Goal: Task Accomplishment & Management: Manage account settings

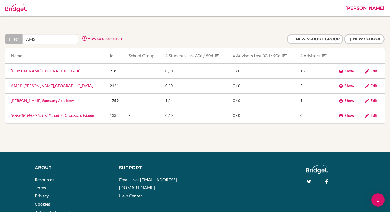
type input "AMS"
click at [24, 85] on link "AMS P. [PERSON_NAME][GEOGRAPHIC_DATA]" at bounding box center [52, 85] width 82 height 5
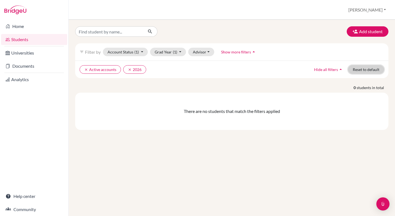
click at [357, 69] on button "Reset to default" at bounding box center [366, 69] width 36 height 8
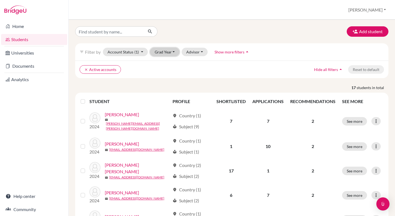
click at [153, 53] on button "Grad Year" at bounding box center [165, 52] width 30 height 8
click at [155, 53] on button "Grad Year" at bounding box center [165, 52] width 30 height 8
click at [372, 8] on button "[PERSON_NAME]" at bounding box center [367, 10] width 42 height 10
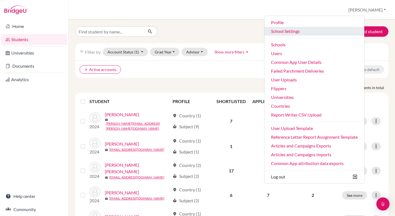
click at [311, 32] on link "School Settings" at bounding box center [314, 31] width 100 height 9
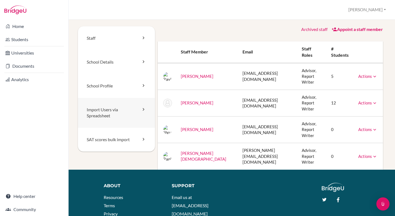
click at [111, 114] on link "Import Users via Spreadsheet" at bounding box center [116, 113] width 77 height 30
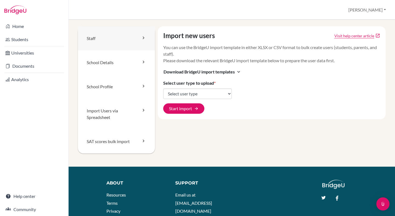
click at [114, 42] on link "Staff" at bounding box center [116, 38] width 77 height 24
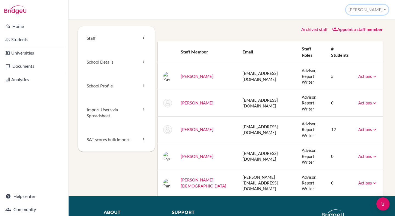
click at [378, 9] on button "[PERSON_NAME]" at bounding box center [367, 10] width 42 height 10
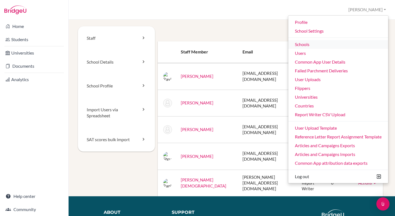
click at [306, 43] on link "Schools" at bounding box center [338, 44] width 100 height 9
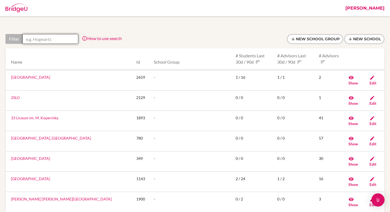
click at [69, 36] on input "text" at bounding box center [50, 39] width 56 height 10
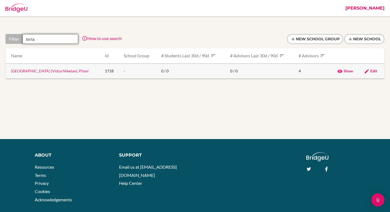
type input "birla"
click at [72, 72] on link "Birla Public School (Vidya Niketan), Pilani" at bounding box center [50, 71] width 78 height 5
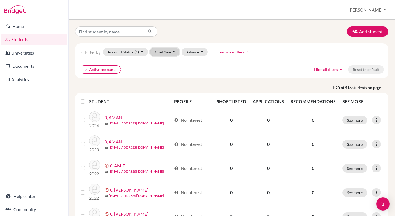
click at [158, 52] on button "Grad Year" at bounding box center [165, 52] width 30 height 8
click at [200, 32] on div "Add student" at bounding box center [231, 31] width 321 height 10
click at [378, 9] on button "[PERSON_NAME]" at bounding box center [367, 10] width 42 height 10
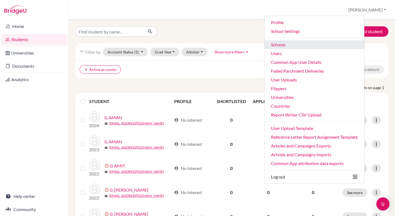
click at [303, 45] on link "Schools" at bounding box center [314, 44] width 100 height 9
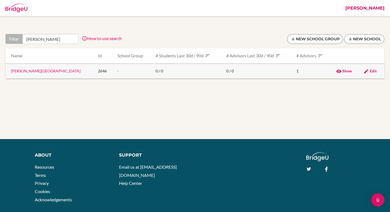
type input "[PERSON_NAME]"
click at [44, 72] on link "Dikshant International School" at bounding box center [46, 71] width 70 height 5
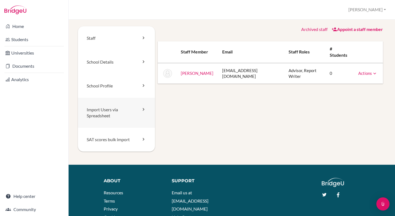
click at [121, 107] on link "Import Users via Spreadsheet" at bounding box center [116, 113] width 77 height 30
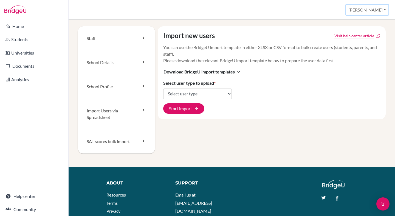
click at [381, 12] on button "[PERSON_NAME]" at bounding box center [367, 10] width 42 height 10
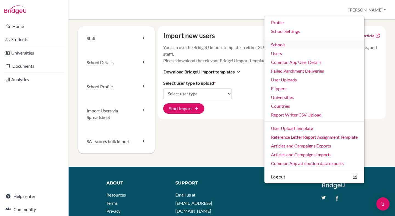
click at [312, 45] on link "Schools" at bounding box center [314, 44] width 100 height 9
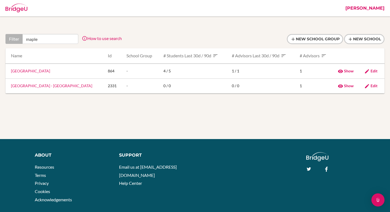
type input "maple"
click at [48, 72] on link "Maple Leaf International School" at bounding box center [30, 71] width 39 height 5
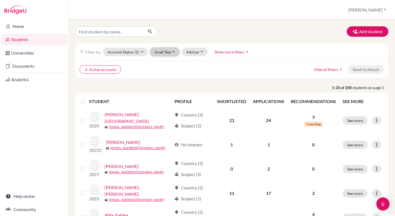
click at [165, 52] on button "Grad Year" at bounding box center [165, 52] width 30 height 8
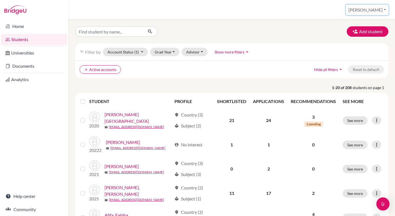
click at [374, 12] on button "[PERSON_NAME]" at bounding box center [367, 10] width 42 height 10
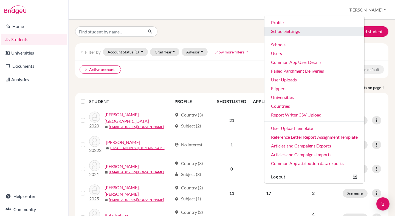
click at [321, 32] on link "School Settings" at bounding box center [314, 31] width 100 height 9
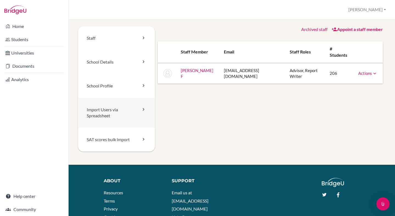
click at [104, 107] on link "Import Users via Spreadsheet" at bounding box center [116, 113] width 77 height 30
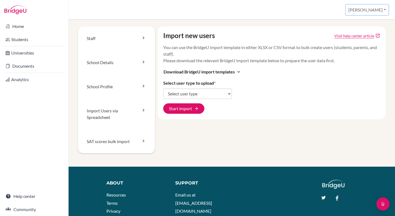
click at [371, 9] on button "[PERSON_NAME]" at bounding box center [367, 10] width 42 height 10
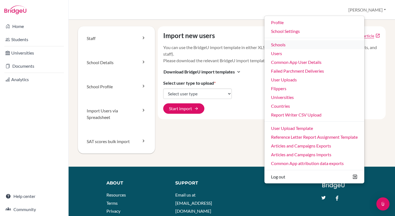
click at [303, 44] on link "Schools" at bounding box center [314, 44] width 100 height 9
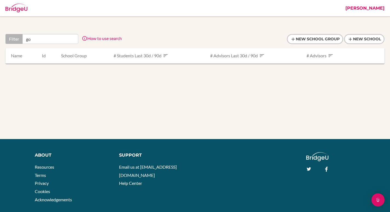
type input "g"
type input "hopet"
click at [35, 71] on link "Hopetown Girls' School" at bounding box center [30, 71] width 39 height 5
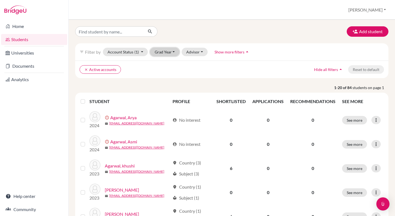
click at [170, 54] on button "Grad Year" at bounding box center [165, 52] width 30 height 8
click at [169, 53] on button "Grad Year" at bounding box center [165, 52] width 30 height 8
click at [368, 11] on button "[PERSON_NAME]" at bounding box center [367, 10] width 42 height 10
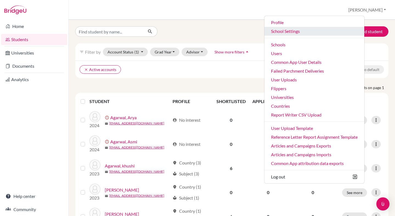
click at [309, 34] on link "School Settings" at bounding box center [314, 31] width 100 height 9
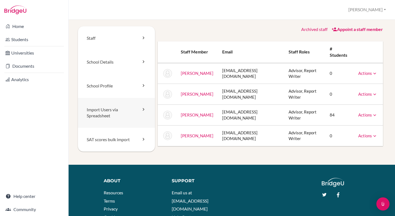
click at [109, 108] on link "Import Users via Spreadsheet" at bounding box center [116, 113] width 77 height 30
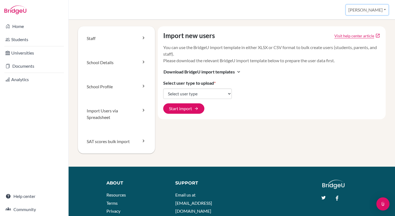
click at [372, 11] on button "[PERSON_NAME]" at bounding box center [367, 10] width 42 height 10
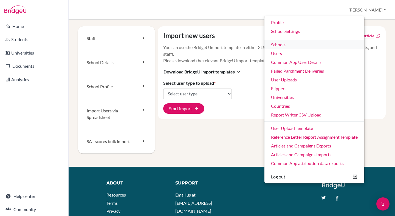
click at [315, 45] on link "Schools" at bounding box center [314, 44] width 100 height 9
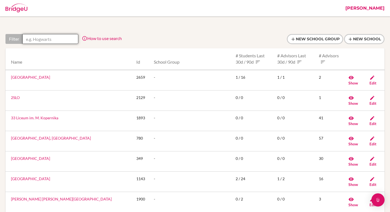
click at [48, 41] on input "text" at bounding box center [50, 39] width 56 height 10
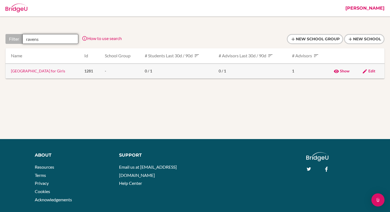
type input "ravens"
click at [30, 73] on td "[GEOGRAPHIC_DATA] for Girls" at bounding box center [42, 71] width 75 height 15
click at [31, 73] on link "Ravenswood School for Girls" at bounding box center [38, 71] width 54 height 5
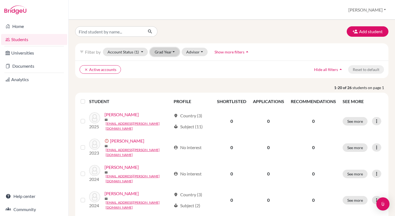
click at [164, 51] on button "Grad Year" at bounding box center [165, 52] width 30 height 8
click at [376, 12] on button "[PERSON_NAME]" at bounding box center [367, 10] width 42 height 10
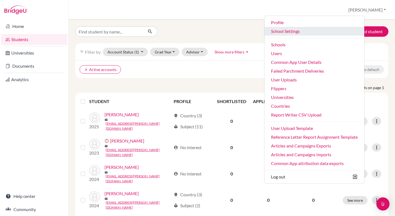
click at [317, 31] on link "School Settings" at bounding box center [314, 31] width 100 height 9
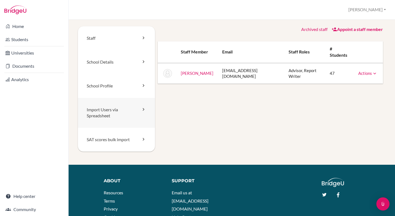
click at [113, 108] on link "Import Users via Spreadsheet" at bounding box center [116, 113] width 77 height 30
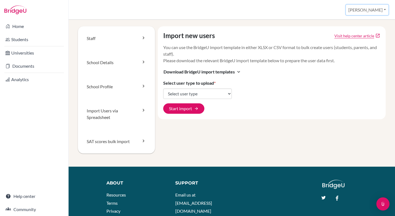
click at [378, 13] on button "[PERSON_NAME]" at bounding box center [367, 10] width 42 height 10
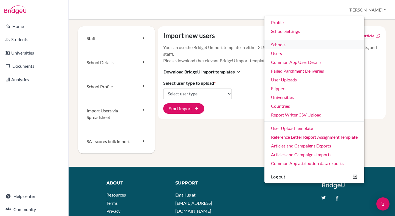
click at [318, 44] on link "Schools" at bounding box center [314, 44] width 100 height 9
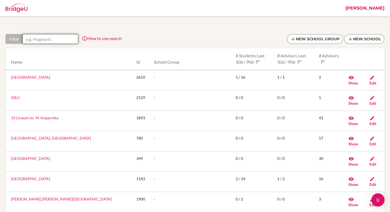
click at [61, 38] on input "text" at bounding box center [50, 39] width 56 height 10
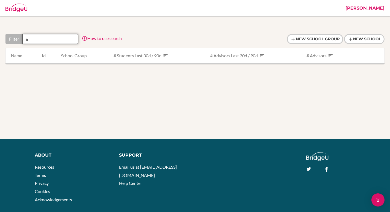
type input "i"
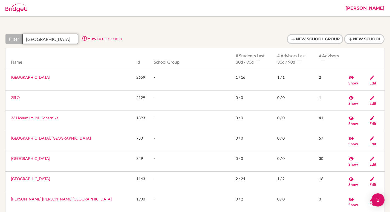
click at [68, 39] on input "singapore" at bounding box center [50, 39] width 56 height 10
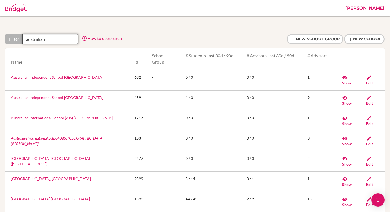
type input "australian"
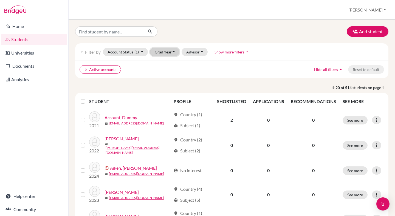
click at [164, 56] on button "Grad Year" at bounding box center [165, 52] width 30 height 8
click at [164, 54] on button "Grad Year" at bounding box center [165, 52] width 30 height 8
click at [379, 12] on button "[PERSON_NAME]" at bounding box center [367, 10] width 42 height 10
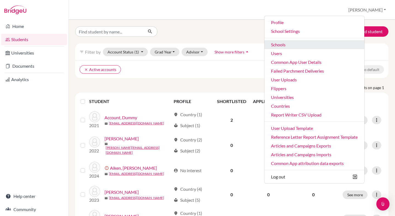
click at [306, 43] on link "Schools" at bounding box center [314, 44] width 100 height 9
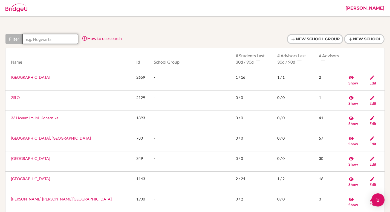
click at [69, 35] on input "text" at bounding box center [50, 39] width 56 height 10
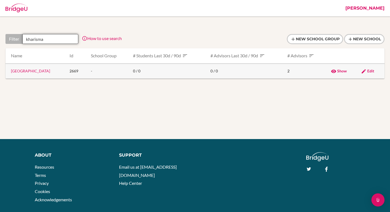
type input "kharisma"
click at [38, 72] on link "[GEOGRAPHIC_DATA]" at bounding box center [30, 71] width 39 height 5
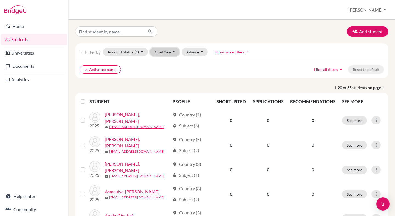
click at [175, 54] on button "Grad Year" at bounding box center [165, 52] width 30 height 8
click at [388, 10] on div "Students overview [PERSON_NAME] Profile School Settings Admin Schools Users Com…" at bounding box center [232, 10] width 326 height 20
click at [379, 10] on button "[PERSON_NAME]" at bounding box center [367, 10] width 42 height 10
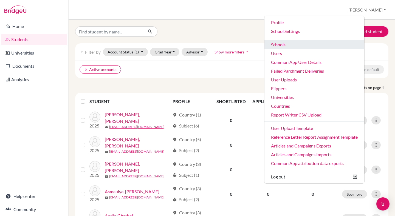
click at [308, 44] on link "Schools" at bounding box center [314, 44] width 100 height 9
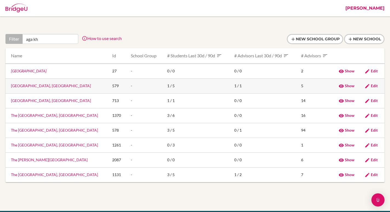
type input "aga kh"
click at [40, 85] on link "Aga Khan Academy, Hyderabad" at bounding box center [51, 85] width 80 height 5
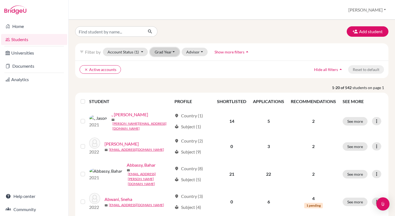
click at [167, 56] on button "Grad Year" at bounding box center [165, 52] width 30 height 8
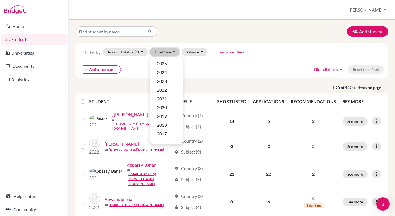
click at [167, 54] on button "Grad Year" at bounding box center [165, 52] width 30 height 8
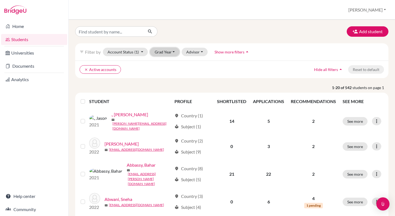
click at [167, 56] on button "Grad Year" at bounding box center [165, 52] width 30 height 8
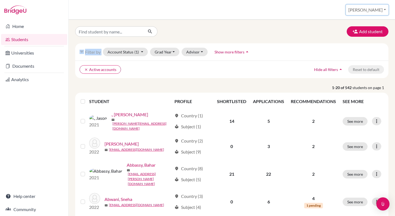
click at [384, 8] on button "[PERSON_NAME]" at bounding box center [367, 10] width 42 height 10
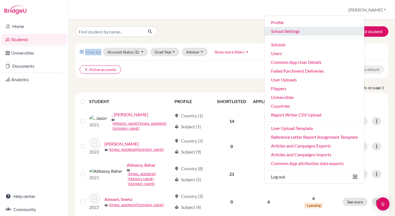
click at [311, 31] on link "School Settings" at bounding box center [314, 31] width 100 height 9
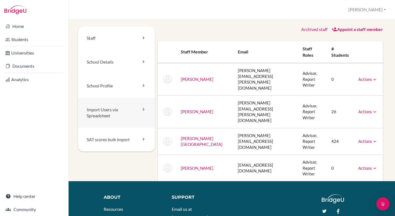
click at [116, 108] on link "Import Users via Spreadsheet" at bounding box center [116, 113] width 77 height 30
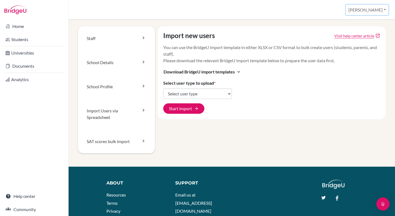
click at [368, 12] on button "[PERSON_NAME]" at bounding box center [367, 10] width 42 height 10
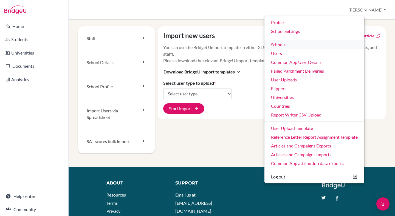
click at [306, 43] on link "Schools" at bounding box center [314, 44] width 100 height 9
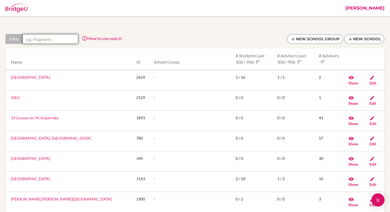
click at [44, 39] on input "text" at bounding box center [50, 39] width 56 height 10
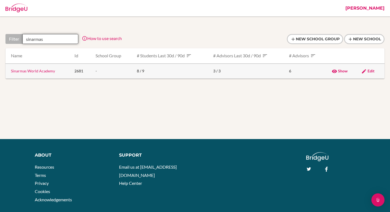
type input "sinarmas"
click at [29, 71] on link "Sinarmas World Academy" at bounding box center [33, 71] width 44 height 5
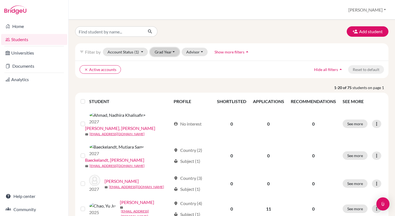
click at [166, 55] on button "Grad Year" at bounding box center [165, 52] width 30 height 8
click at [165, 71] on span "2026" at bounding box center [162, 72] width 10 height 7
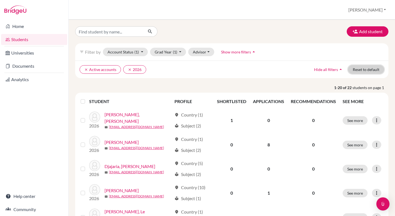
click at [360, 69] on button "Reset to default" at bounding box center [366, 69] width 36 height 8
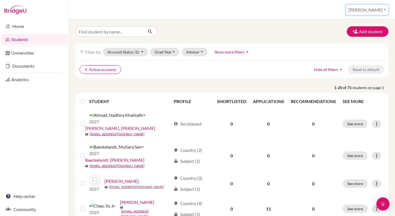
click at [379, 10] on button "[PERSON_NAME]" at bounding box center [367, 10] width 42 height 10
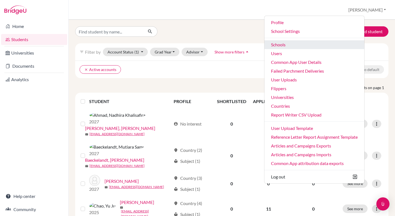
click at [312, 44] on link "Schools" at bounding box center [314, 44] width 100 height 9
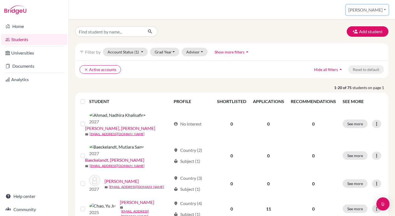
click at [388, 10] on button "[PERSON_NAME]" at bounding box center [367, 10] width 42 height 10
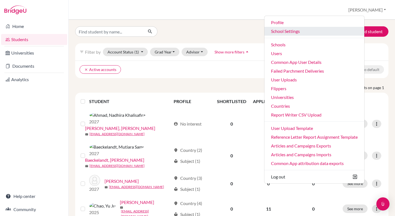
click at [307, 31] on link "School Settings" at bounding box center [314, 31] width 100 height 9
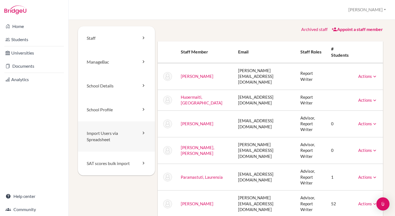
click at [102, 141] on link "Import Users via Spreadsheet" at bounding box center [116, 136] width 77 height 30
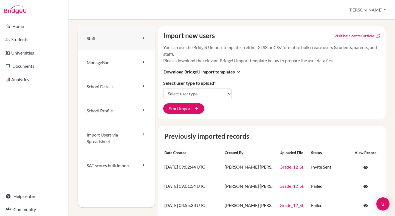
click at [114, 36] on link "Staff" at bounding box center [116, 38] width 77 height 24
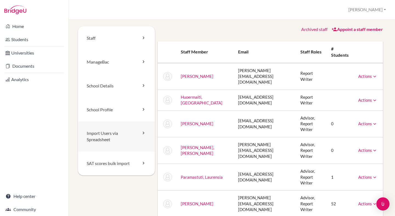
click at [102, 140] on link "Import Users via Spreadsheet" at bounding box center [116, 136] width 77 height 30
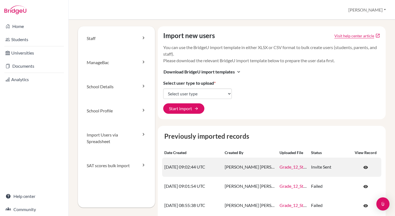
click at [244, 168] on td "[PERSON_NAME] [PERSON_NAME]" at bounding box center [249, 167] width 55 height 19
click at [244, 168] on td "Natasha Natalia" at bounding box center [249, 167] width 55 height 19
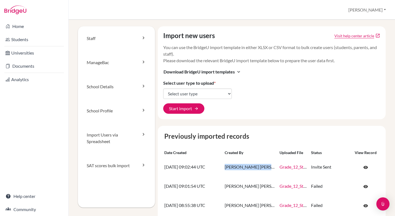
copy td "Natasha Natalia"
click at [101, 37] on link "Staff" at bounding box center [116, 38] width 77 height 24
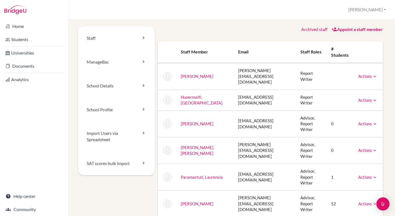
click at [241, 137] on td "natasha_natalia@swa-jkt.com" at bounding box center [264, 150] width 62 height 27
copy tr "natasha_natalia@swa-jkt.com"
click at [236, 33] on div "Archived staff Appoint a staff member Staff member Email Staff roles # students…" at bounding box center [270, 121] width 231 height 191
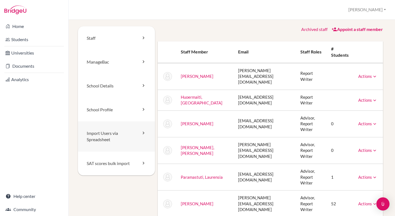
click at [102, 137] on link "Import Users via Spreadsheet" at bounding box center [116, 136] width 77 height 30
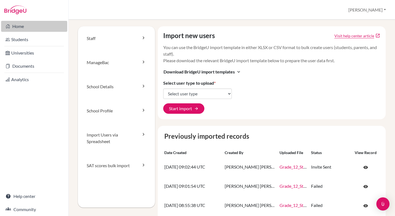
click at [32, 25] on link "Home" at bounding box center [34, 26] width 66 height 11
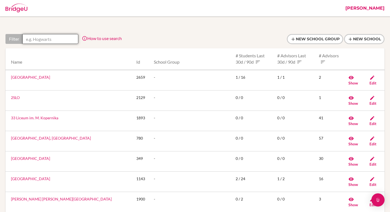
click at [61, 38] on input "text" at bounding box center [50, 39] width 56 height 10
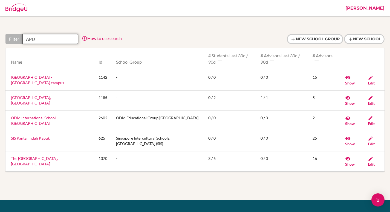
type input "APU"
click at [48, 78] on link "APU International School - Da Nang campus" at bounding box center [37, 80] width 53 height 10
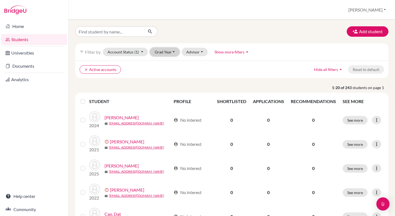
click at [165, 52] on button "Grad Year" at bounding box center [165, 52] width 30 height 8
click at [374, 7] on button "[PERSON_NAME]" at bounding box center [367, 10] width 42 height 10
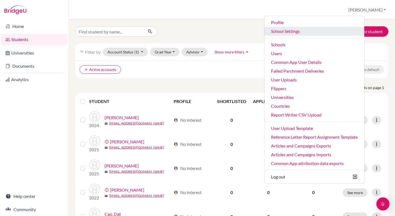
click at [307, 31] on link "School Settings" at bounding box center [314, 31] width 100 height 9
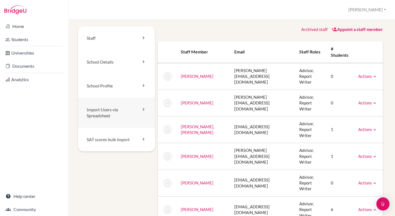
click at [117, 104] on link "Import Users via Spreadsheet" at bounding box center [116, 113] width 77 height 30
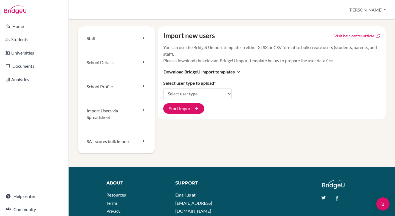
click at [364, 13] on div "Import users via spreadsheet [PERSON_NAME] Profile School Settings Admin School…" at bounding box center [232, 10] width 326 height 20
click at [374, 8] on button "[PERSON_NAME]" at bounding box center [367, 10] width 42 height 10
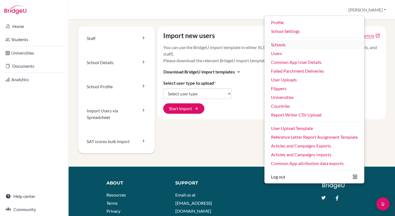
click at [296, 46] on link "Schools" at bounding box center [314, 44] width 100 height 9
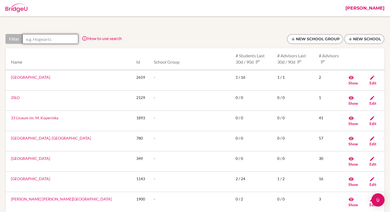
click at [55, 38] on input "text" at bounding box center [50, 39] width 56 height 10
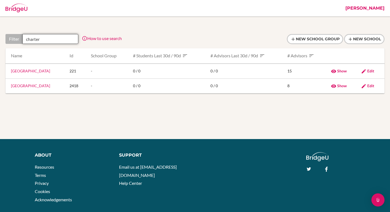
type input "charter"
click at [47, 84] on link "Charter International School" at bounding box center [30, 85] width 39 height 5
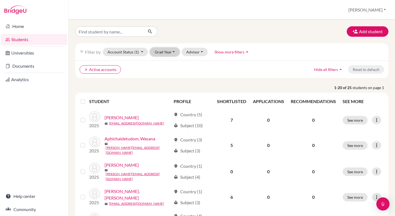
click at [163, 53] on button "Grad Year" at bounding box center [165, 52] width 30 height 8
click at [378, 8] on button "[PERSON_NAME]" at bounding box center [367, 10] width 42 height 10
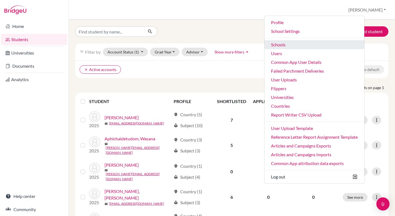
click at [304, 45] on link "Schools" at bounding box center [314, 44] width 100 height 9
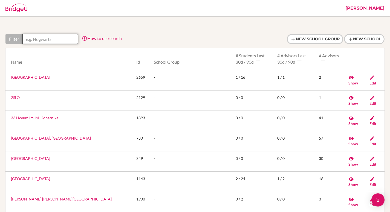
click at [58, 38] on input "text" at bounding box center [50, 39] width 56 height 10
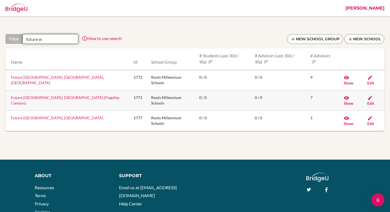
type input "future w"
click at [57, 98] on link "Future [GEOGRAPHIC_DATA], [GEOGRAPHIC_DATA] (Flagship Campus)" at bounding box center [65, 100] width 109 height 10
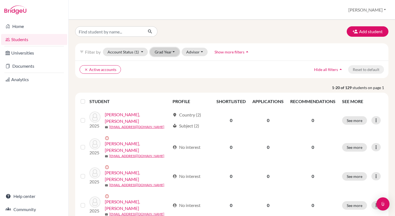
click at [169, 49] on button "Grad Year" at bounding box center [165, 52] width 30 height 8
click at [368, 10] on button "[PERSON_NAME]" at bounding box center [367, 10] width 42 height 10
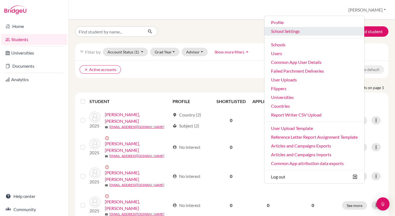
click at [319, 32] on link "School Settings" at bounding box center [314, 31] width 100 height 9
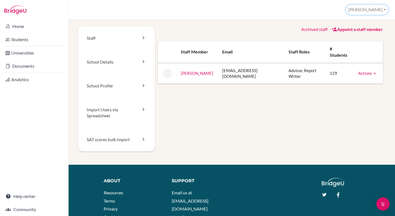
click at [378, 6] on button "[PERSON_NAME]" at bounding box center [367, 10] width 42 height 10
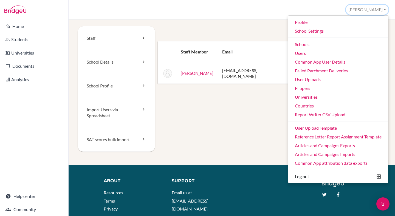
drag, startPoint x: 378, startPoint y: 6, endPoint x: 346, endPoint y: 18, distance: 33.7
click at [378, 6] on button "[PERSON_NAME]" at bounding box center [367, 10] width 42 height 10
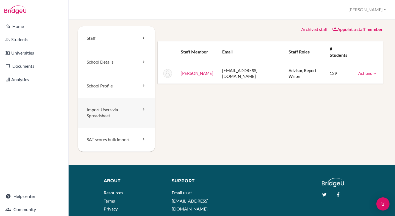
click at [125, 105] on link "Import Users via Spreadsheet" at bounding box center [116, 113] width 77 height 30
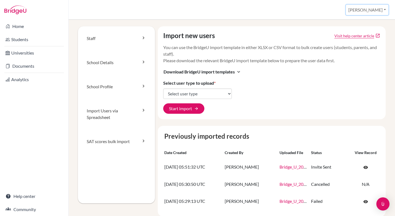
click at [375, 7] on button "[PERSON_NAME]" at bounding box center [367, 10] width 42 height 10
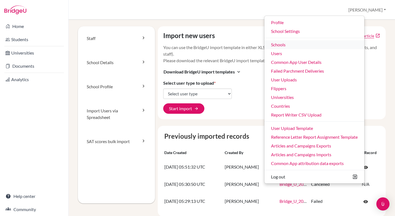
click at [303, 46] on link "Schools" at bounding box center [314, 44] width 100 height 9
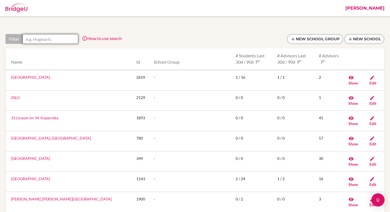
click at [60, 42] on input "text" at bounding box center [50, 39] width 56 height 10
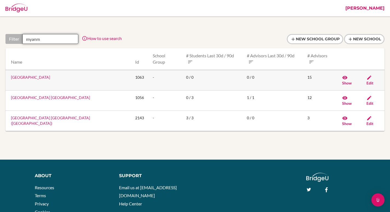
type input "myanm"
click at [50, 75] on link "[GEOGRAPHIC_DATA]" at bounding box center [30, 77] width 39 height 5
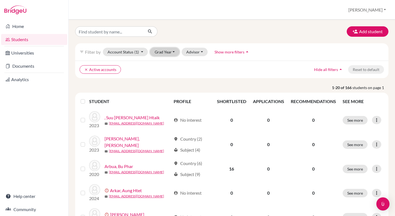
click at [162, 55] on button "Grad Year" at bounding box center [165, 52] width 30 height 8
click at [162, 53] on button "Grad Year" at bounding box center [165, 52] width 30 height 8
click at [369, 10] on button "[PERSON_NAME]" at bounding box center [367, 10] width 42 height 10
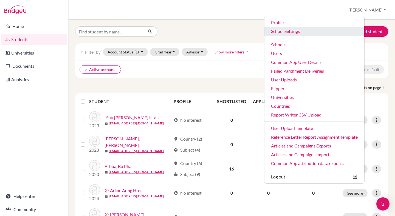
click at [321, 34] on link "School Settings" at bounding box center [314, 31] width 100 height 9
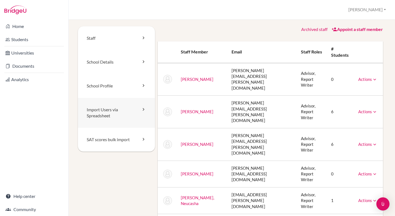
click at [113, 113] on link "Import Users via Spreadsheet" at bounding box center [116, 113] width 77 height 30
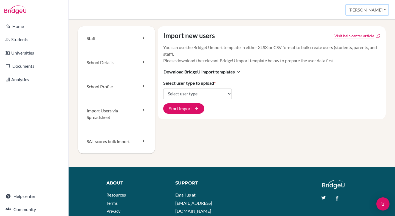
click at [379, 8] on button "[PERSON_NAME]" at bounding box center [367, 10] width 42 height 10
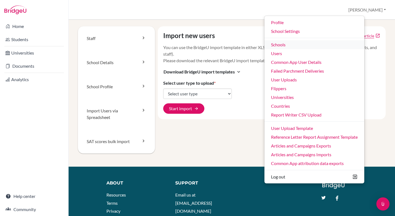
click at [300, 45] on link "Schools" at bounding box center [314, 44] width 100 height 9
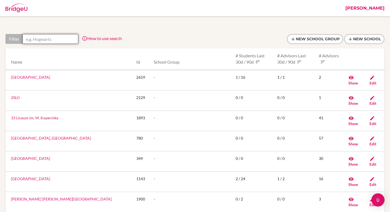
click at [61, 38] on input "text" at bounding box center [50, 39] width 56 height 10
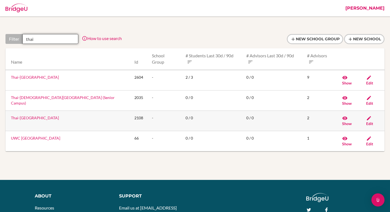
type input "thai"
click at [51, 115] on link "Thai-Singapore International School" at bounding box center [35, 117] width 48 height 5
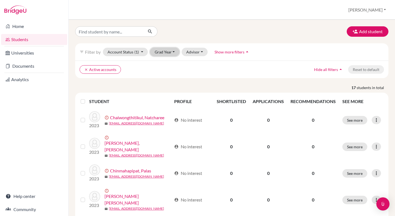
click at [166, 50] on button "Grad Year" at bounding box center [165, 52] width 30 height 8
click at [375, 10] on button "[PERSON_NAME]" at bounding box center [367, 10] width 42 height 10
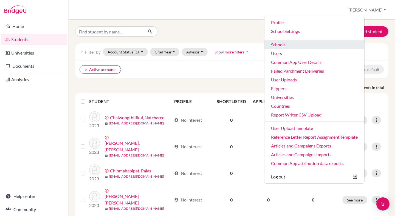
click at [298, 45] on link "Schools" at bounding box center [314, 44] width 100 height 9
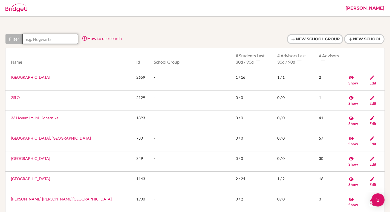
click at [50, 39] on input "text" at bounding box center [50, 39] width 56 height 10
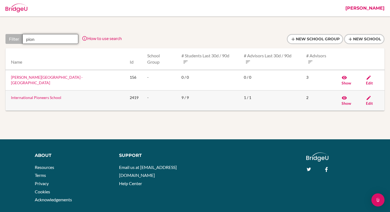
type input "pion"
click at [42, 90] on td "International Pioneers School" at bounding box center [65, 100] width 120 height 20
click at [42, 95] on link "International Pioneers School" at bounding box center [36, 97] width 50 height 5
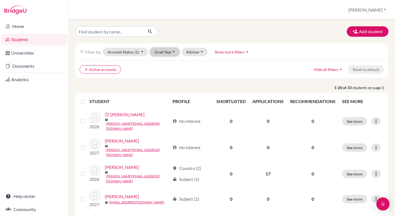
click at [163, 53] on button "Grad Year" at bounding box center [165, 52] width 30 height 8
click at [169, 73] on div "2026" at bounding box center [166, 72] width 19 height 7
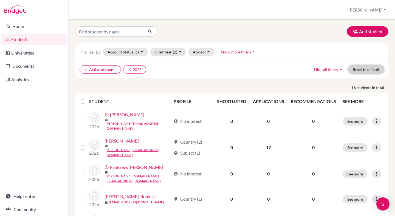
click at [358, 71] on button "Reset to default" at bounding box center [366, 69] width 36 height 8
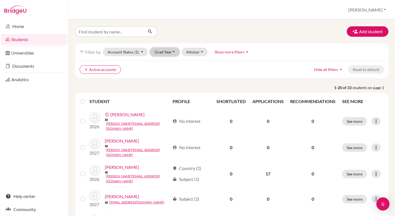
click at [167, 52] on button "Grad Year" at bounding box center [165, 52] width 30 height 8
click at [168, 72] on div "2026" at bounding box center [166, 72] width 19 height 7
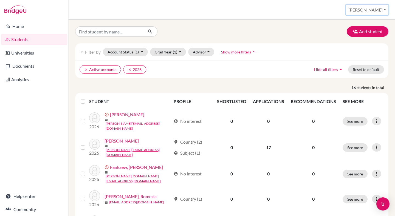
click at [382, 7] on button "[PERSON_NAME]" at bounding box center [367, 10] width 42 height 10
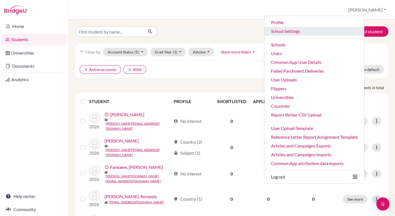
click at [318, 32] on link "School Settings" at bounding box center [314, 31] width 100 height 9
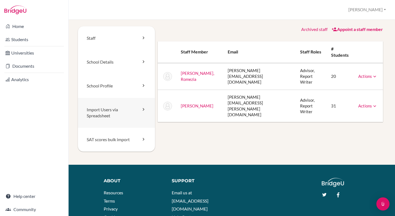
click at [125, 111] on link "Import Users via Spreadsheet" at bounding box center [116, 113] width 77 height 30
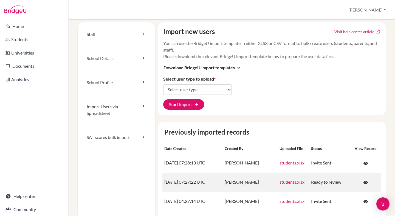
scroll to position [4, 0]
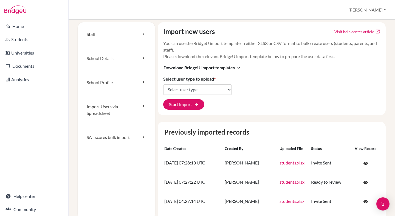
click at [262, 53] on p "You can use the BridgeU import template in either XLSX or CSV format to bulk cr…" at bounding box center [271, 50] width 217 height 20
click at [376, 8] on button "[PERSON_NAME]" at bounding box center [367, 10] width 42 height 10
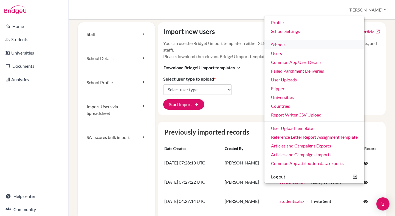
click at [304, 45] on link "Schools" at bounding box center [314, 44] width 100 height 9
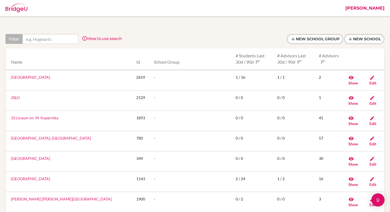
click at [58, 45] on div "Filter How to use search Filter by school name, accessible country (e.g. United…" at bounding box center [194, 41] width 379 height 14
click at [58, 40] on input "text" at bounding box center [50, 39] width 56 height 10
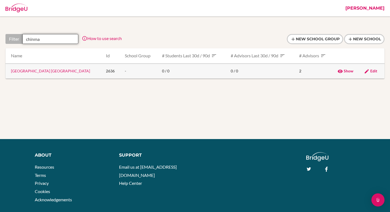
type input "chinma"
click at [59, 70] on link "Chinmaya International Residential School Coimbatore" at bounding box center [50, 71] width 79 height 5
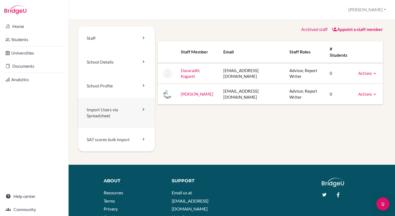
click at [99, 107] on link "Import Users via Spreadsheet" at bounding box center [116, 113] width 77 height 30
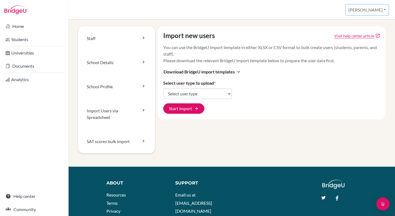
click at [373, 9] on button "[PERSON_NAME]" at bounding box center [367, 10] width 42 height 10
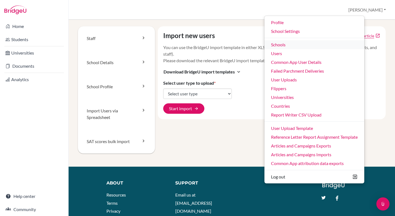
click at [304, 41] on link "Schools" at bounding box center [314, 44] width 100 height 9
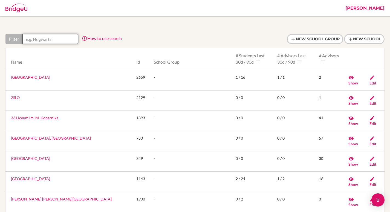
click at [49, 41] on input "text" at bounding box center [50, 39] width 56 height 10
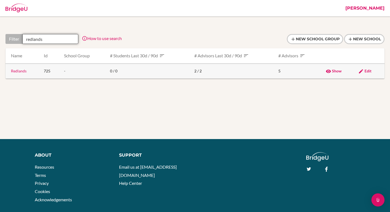
type input "redlands"
click at [22, 72] on link "Redlands" at bounding box center [19, 71] width 16 height 5
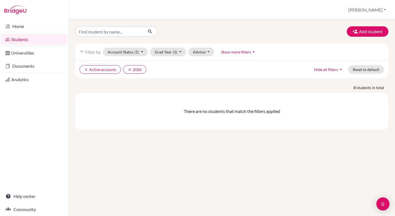
click at [176, 47] on div "filter_list Filter by Account Status (1) Active accounts done Archived accounts…" at bounding box center [231, 51] width 313 height 17
click at [178, 52] on button "Grad Year (1)" at bounding box center [168, 52] width 36 height 8
click at [194, 38] on div "Add student filter_list Filter by Account Status (1) Active accounts done Archi…" at bounding box center [231, 78] width 313 height 104
click at [383, 8] on button "[PERSON_NAME]" at bounding box center [367, 10] width 42 height 10
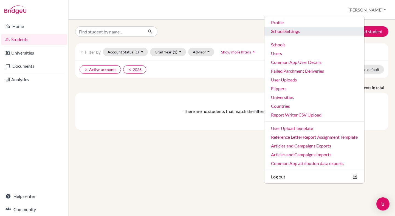
click at [317, 32] on link "School Settings" at bounding box center [314, 31] width 100 height 9
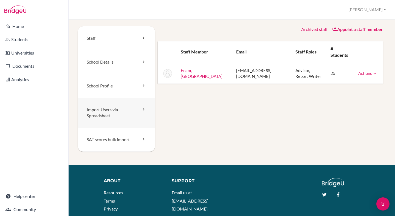
click at [122, 115] on link "Import Users via Spreadsheet" at bounding box center [116, 113] width 77 height 30
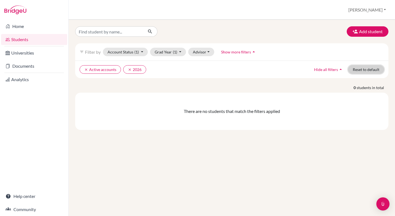
click at [357, 73] on button "Reset to default" at bounding box center [366, 69] width 36 height 8
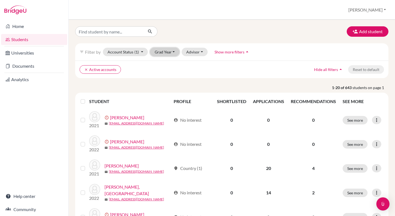
click at [166, 54] on button "Grad Year" at bounding box center [165, 52] width 30 height 8
click at [166, 53] on button "Grad Year" at bounding box center [165, 52] width 30 height 8
click at [381, 11] on button "[PERSON_NAME]" at bounding box center [367, 10] width 42 height 10
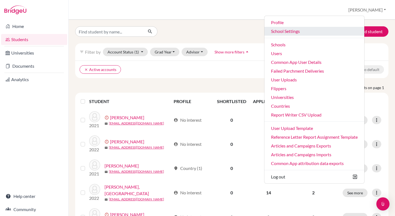
click at [305, 30] on link "School Settings" at bounding box center [314, 31] width 100 height 9
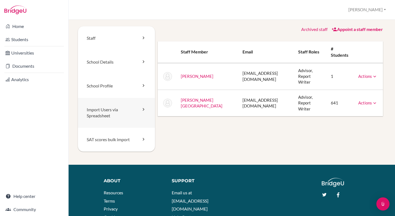
click at [121, 105] on link "Import Users via Spreadsheet" at bounding box center [116, 113] width 77 height 30
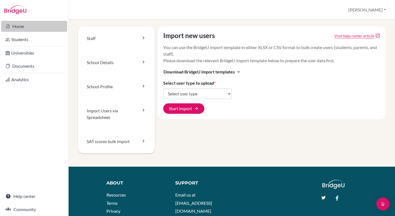
click at [17, 25] on link "Home" at bounding box center [34, 26] width 66 height 11
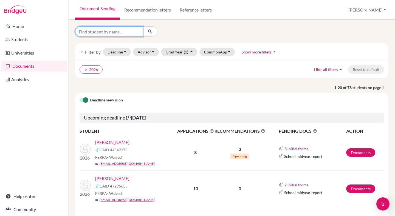
click at [82, 28] on input "Find student by name..." at bounding box center [109, 31] width 68 height 10
type input "michaela"
click button "submit" at bounding box center [150, 31] width 15 height 10
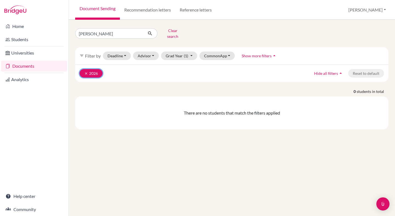
click at [82, 70] on button "clear 2026" at bounding box center [90, 73] width 23 height 8
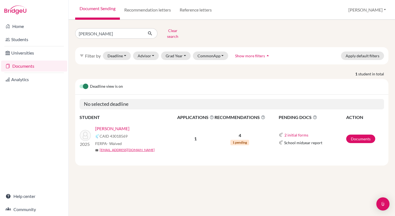
click at [122, 125] on link "[PERSON_NAME]" at bounding box center [112, 128] width 34 height 7
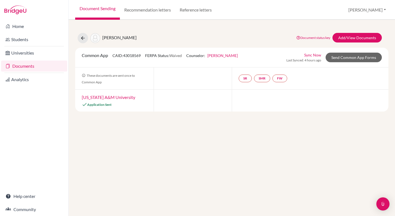
click at [315, 55] on link "Sync Now" at bounding box center [312, 55] width 17 height 6
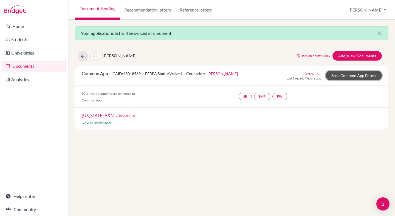
click at [347, 77] on link "Send Common App Forms" at bounding box center [353, 76] width 56 height 10
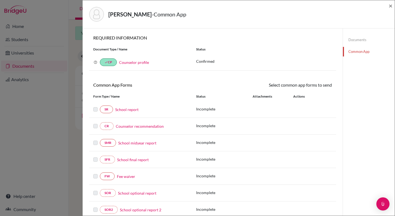
click at [134, 64] on link "Counselor profile" at bounding box center [134, 62] width 30 height 5
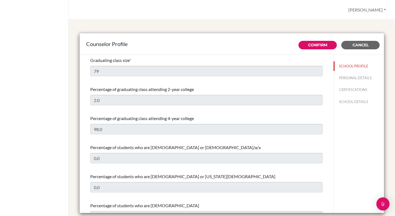
select select "0"
select select "332534"
click at [345, 81] on button "PERSONAL DETAILS" at bounding box center [358, 78] width 50 height 10
type input "Anne"
type input "Jones"
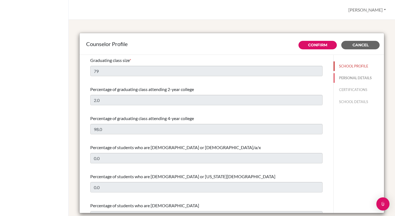
type input "High School Counselor"
type input "60.162016840"
type input "pdobson@dalat.org"
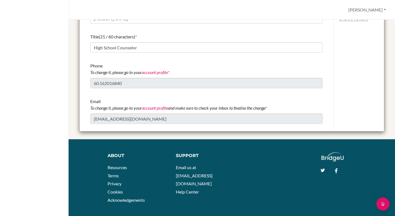
scroll to position [72, 0]
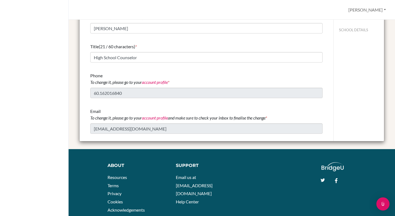
click at [158, 82] on link "account profile" at bounding box center [155, 81] width 26 height 5
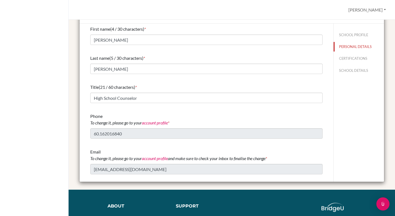
scroll to position [25, 0]
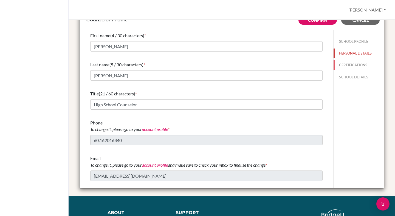
click at [354, 65] on button "CERTIFICATIONS" at bounding box center [358, 65] width 50 height 10
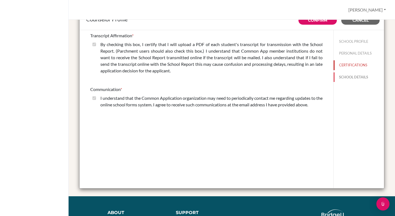
click at [350, 77] on button "SCHOOL DETAILS" at bounding box center [358, 77] width 50 height 10
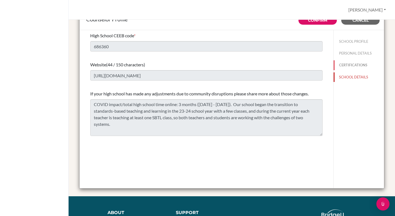
click at [350, 67] on button "CERTIFICATIONS" at bounding box center [358, 65] width 50 height 10
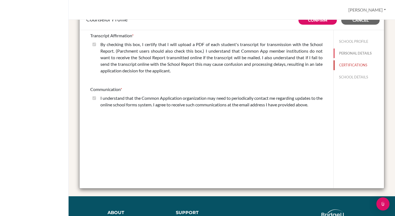
click at [350, 55] on button "PERSONAL DETAILS" at bounding box center [358, 53] width 50 height 10
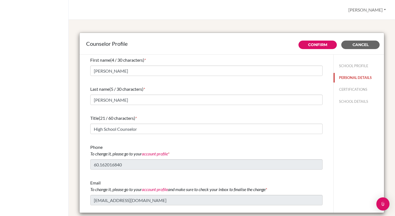
scroll to position [0, 0]
click at [353, 47] on span "Cancel" at bounding box center [360, 44] width 16 height 5
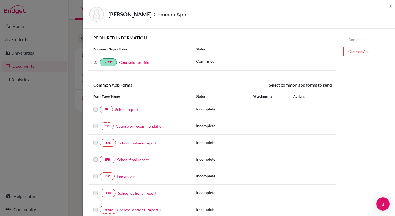
click at [352, 43] on link "Documents" at bounding box center [369, 40] width 52 height 10
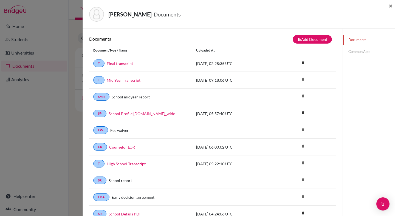
click at [391, 4] on span "×" at bounding box center [390, 6] width 4 height 8
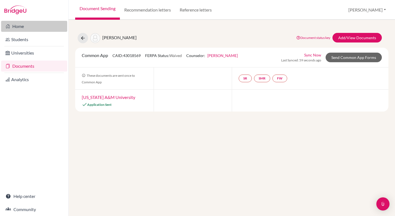
click at [26, 31] on link "Home" at bounding box center [34, 26] width 66 height 11
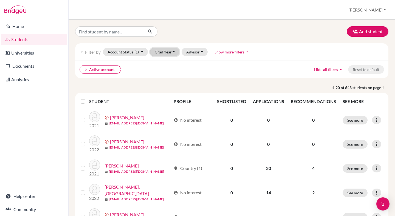
click at [150, 53] on button "Grad Year" at bounding box center [165, 52] width 30 height 8
click at [156, 53] on button "Grad Year" at bounding box center [165, 52] width 30 height 8
